Goal: Find specific page/section: Find specific page/section

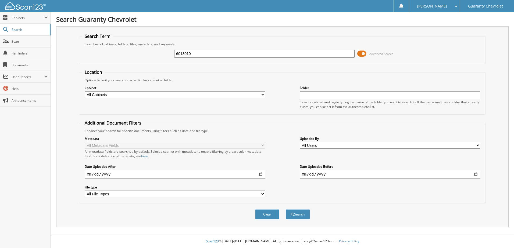
type input "6013010"
click at [286, 209] on button "Search" at bounding box center [298, 214] width 24 height 10
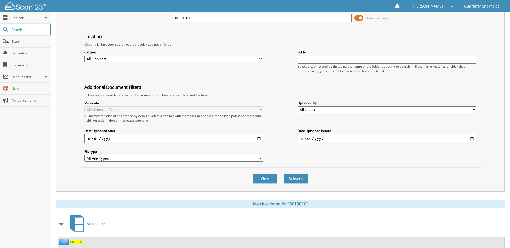
scroll to position [73, 0]
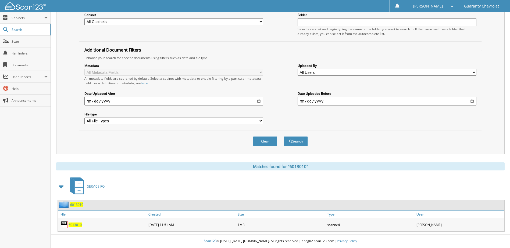
click at [76, 225] on span "6013010" at bounding box center [74, 225] width 13 height 5
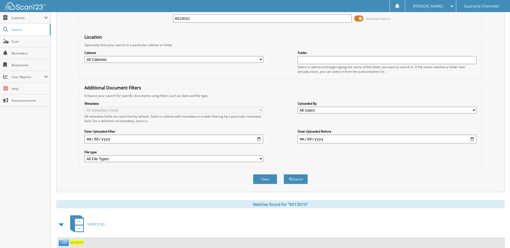
scroll to position [0, 0]
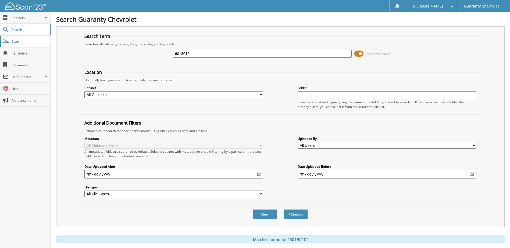
click at [13, 42] on span "Scan" at bounding box center [30, 41] width 36 height 5
